Goal: Check status

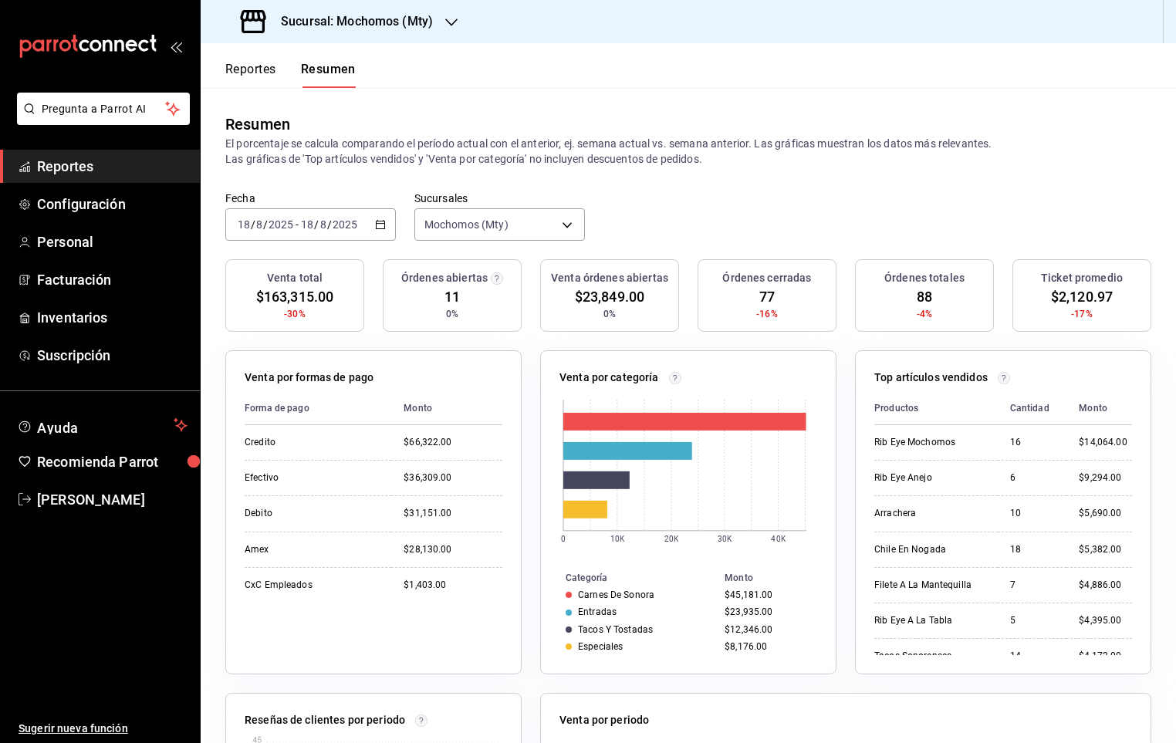
click at [86, 169] on span "Reportes" at bounding box center [112, 166] width 150 height 21
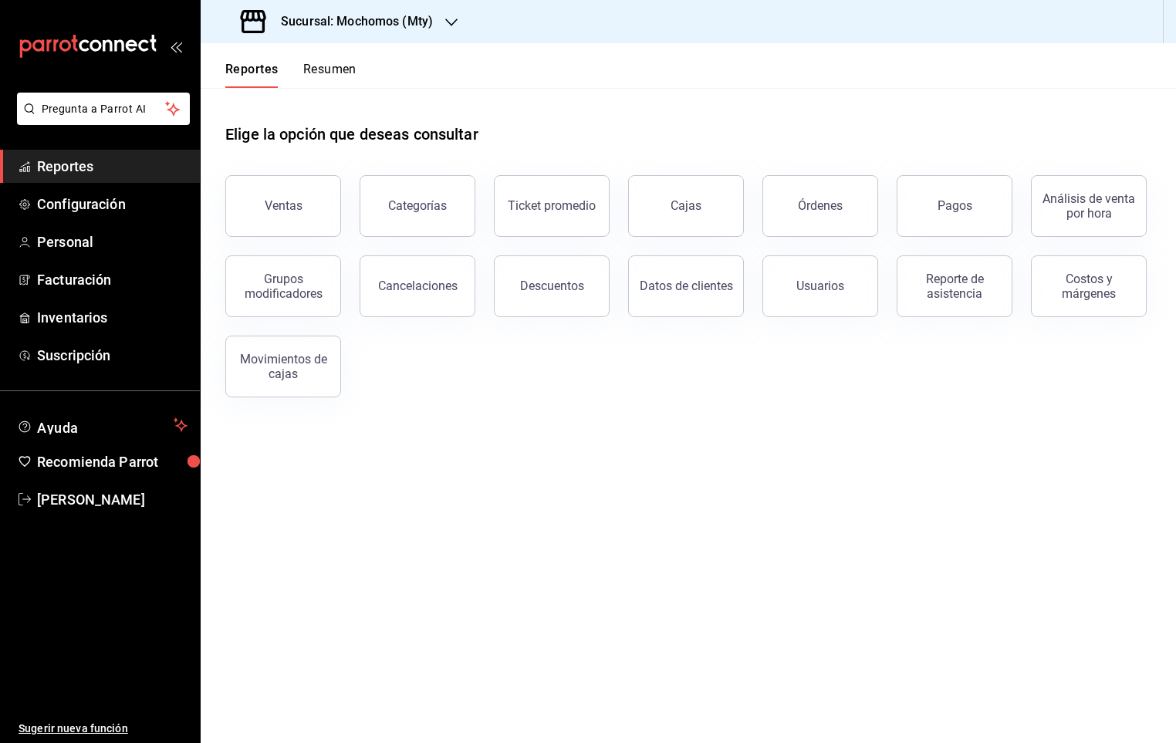
click at [935, 199] on button "Pagos" at bounding box center [955, 206] width 116 height 62
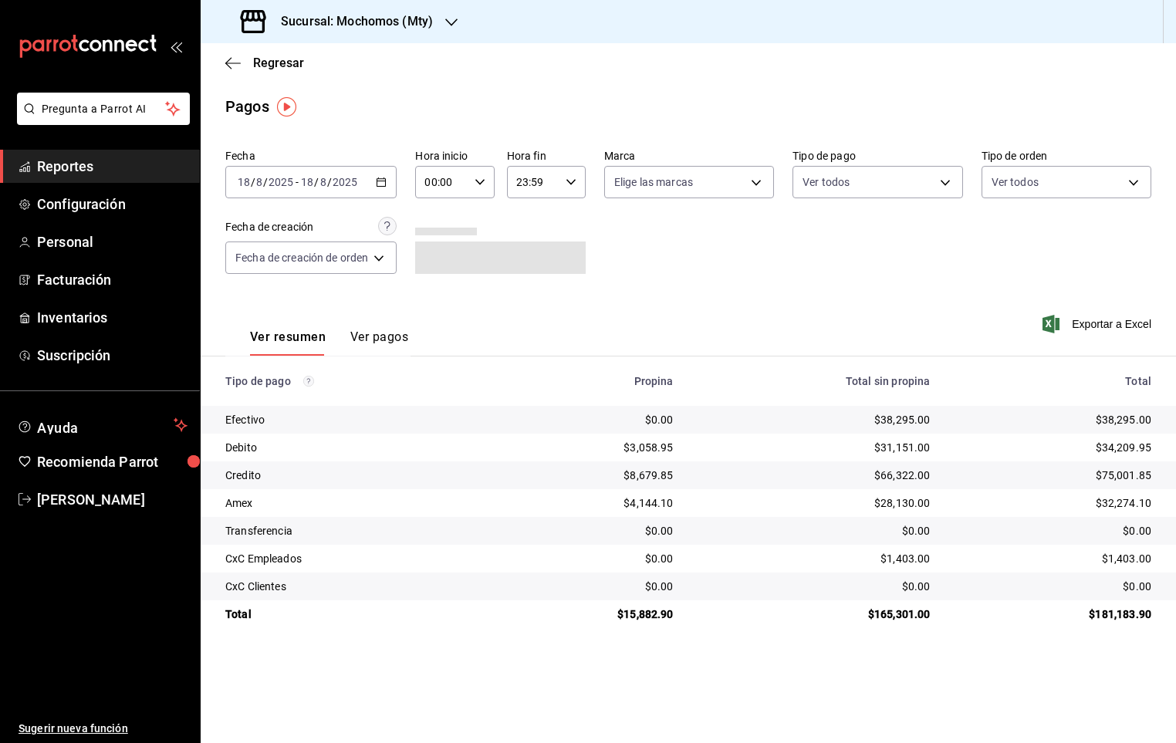
click at [489, 186] on div "00:00 Hora inicio" at bounding box center [454, 182] width 79 height 32
click at [436, 285] on span "05" at bounding box center [437, 291] width 15 height 12
type input "05:00"
drag, startPoint x: 905, startPoint y: 296, endPoint x: 1056, endPoint y: 382, distance: 173.2
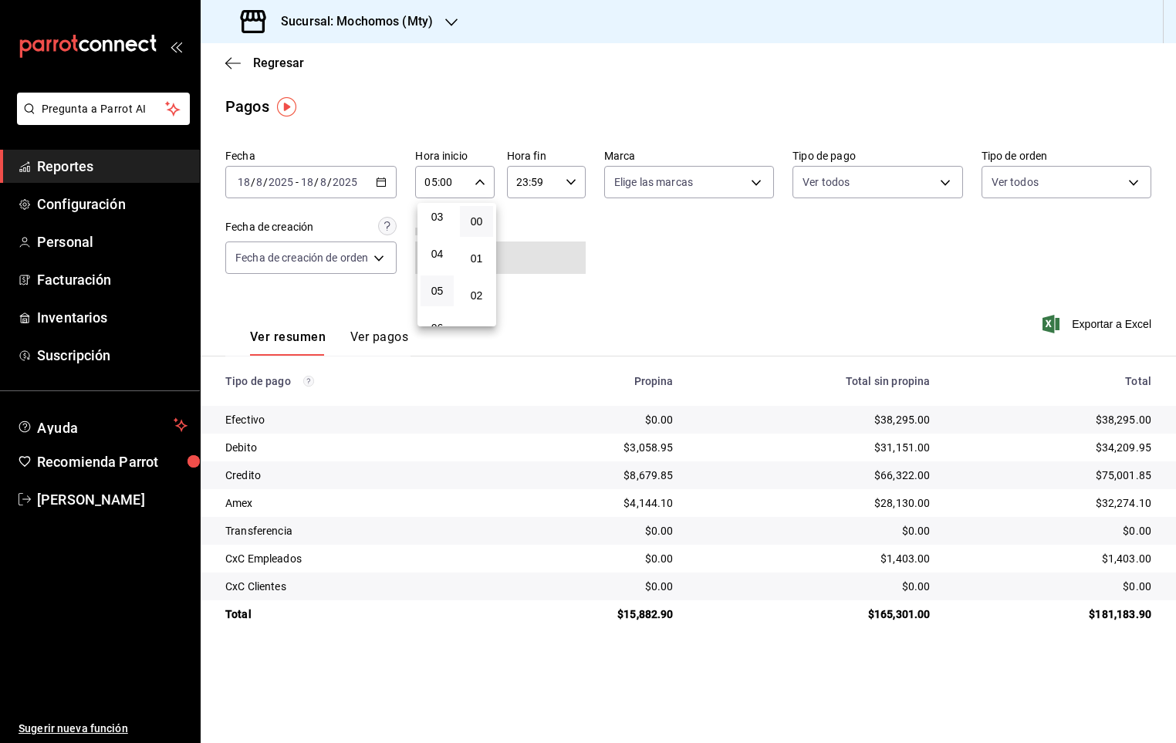
click at [908, 299] on div at bounding box center [588, 371] width 1176 height 743
drag, startPoint x: 1075, startPoint y: 413, endPoint x: 1142, endPoint y: 418, distance: 67.3
click at [1142, 418] on div "$38,295.00" at bounding box center [1053, 419] width 197 height 15
drag, startPoint x: 1142, startPoint y: 418, endPoint x: 1084, endPoint y: 412, distance: 58.1
click at [1084, 412] on div "$38,295.00" at bounding box center [1053, 419] width 197 height 15
